Goal: Transaction & Acquisition: Download file/media

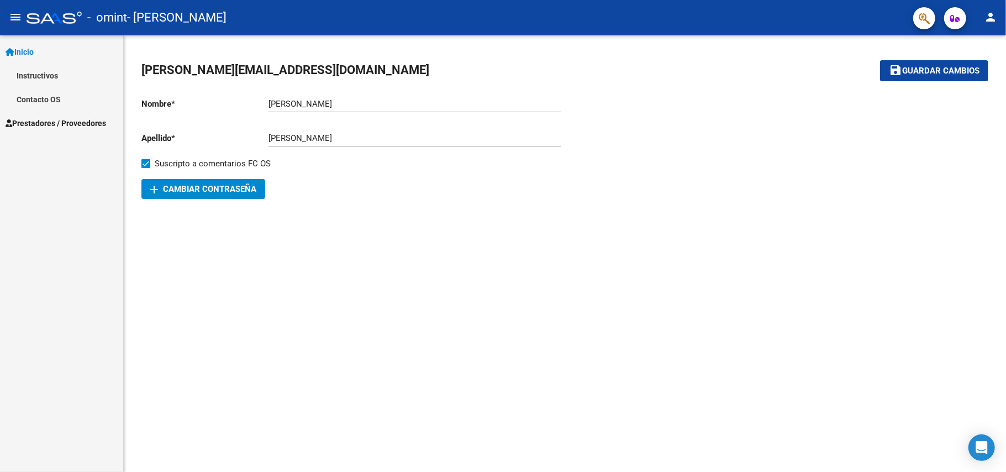
click at [944, 66] on span "Guardar cambios" at bounding box center [941, 71] width 77 height 10
click at [23, 27] on mat-toolbar "menu - [PERSON_NAME] person" at bounding box center [503, 17] width 1006 height 35
click at [16, 18] on mat-icon "menu" at bounding box center [15, 17] width 13 height 13
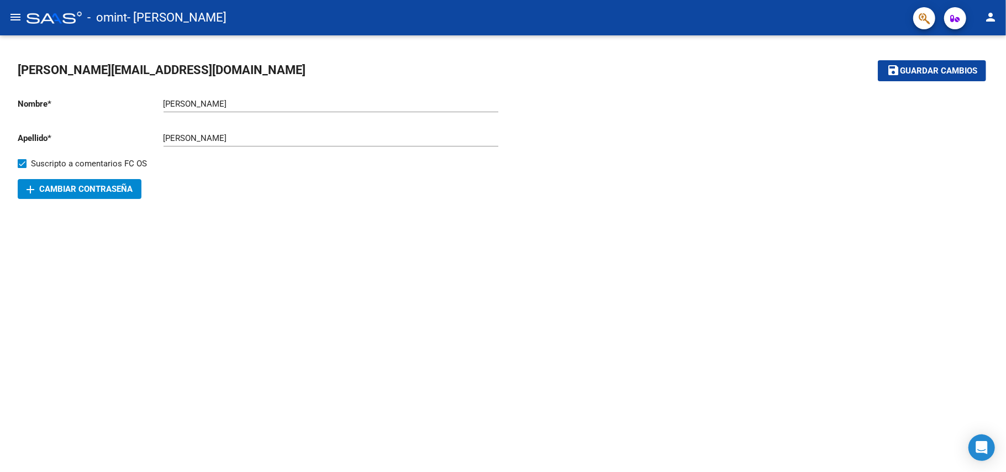
click at [16, 18] on mat-icon "menu" at bounding box center [15, 17] width 13 height 13
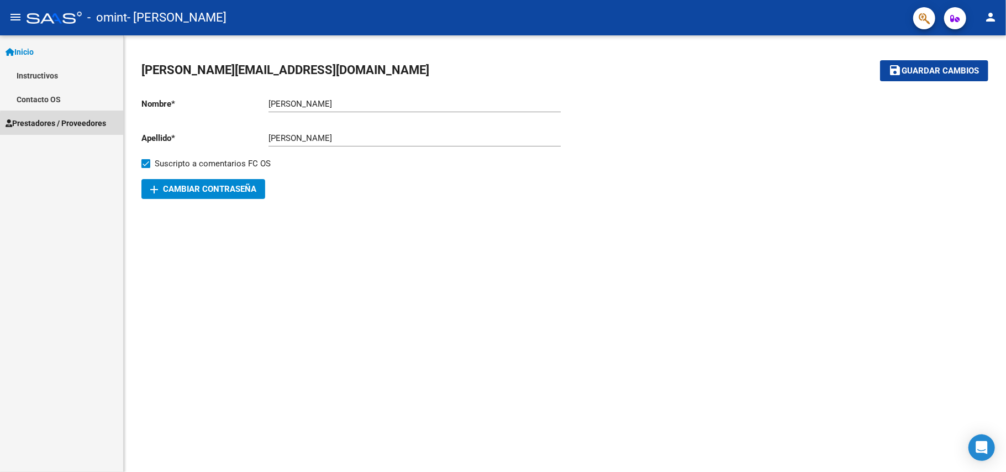
click at [66, 124] on span "Prestadores / Proveedores" at bounding box center [56, 123] width 101 height 12
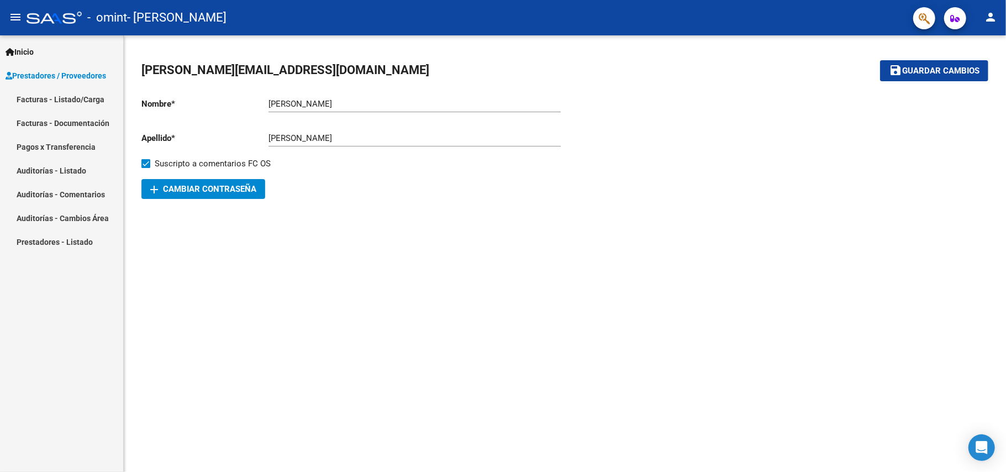
click at [65, 125] on link "Facturas - Documentación" at bounding box center [61, 123] width 123 height 24
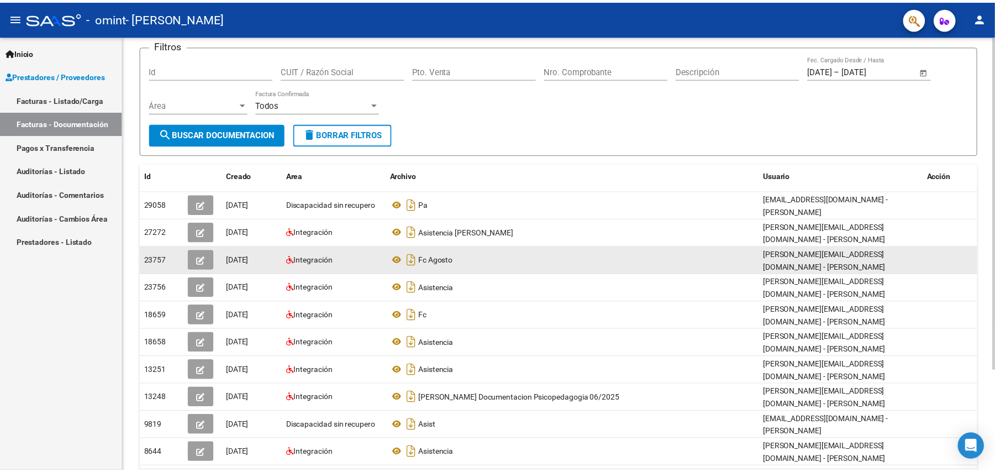
scroll to position [133, 0]
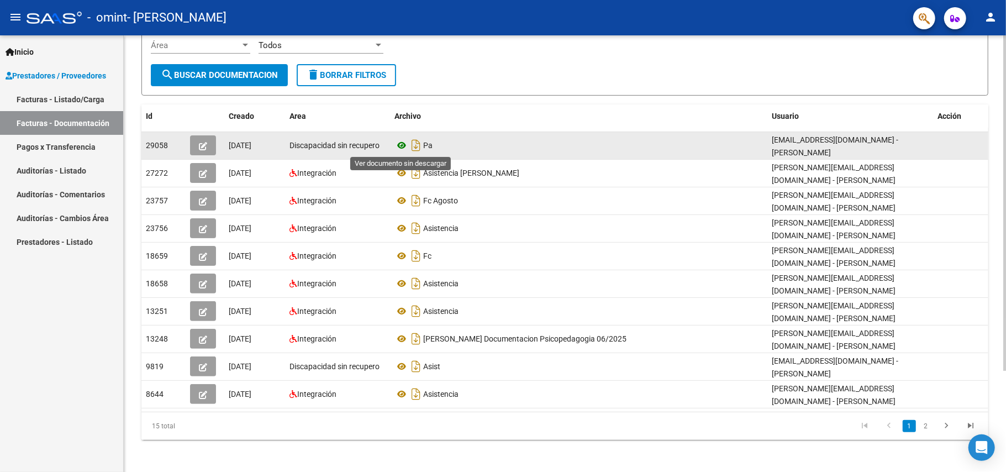
click at [398, 141] on icon at bounding box center [402, 145] width 14 height 13
click at [208, 140] on button "button" at bounding box center [203, 145] width 26 height 20
